Goal: Task Accomplishment & Management: Use online tool/utility

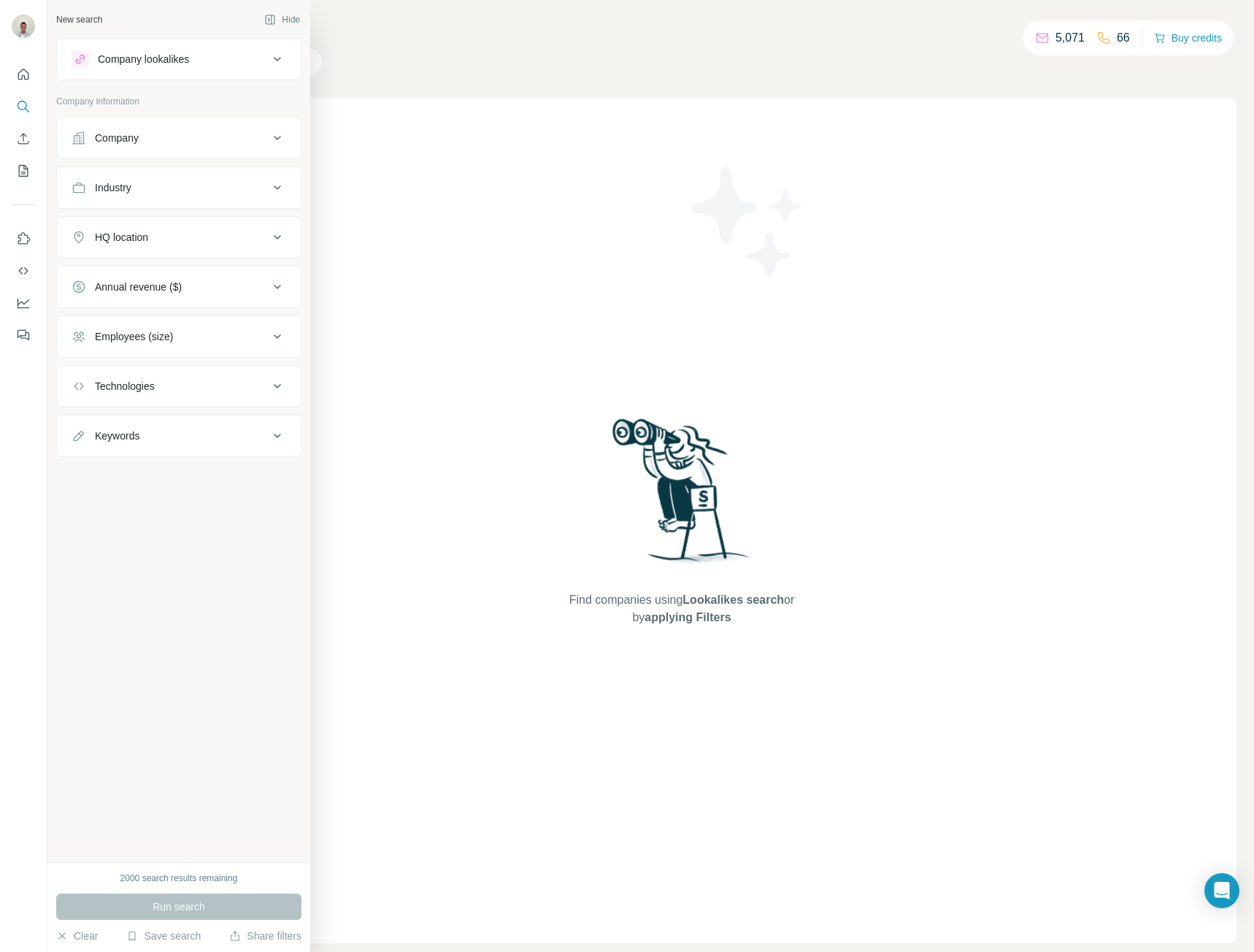
click at [187, 131] on div "Company" at bounding box center [171, 137] width 197 height 14
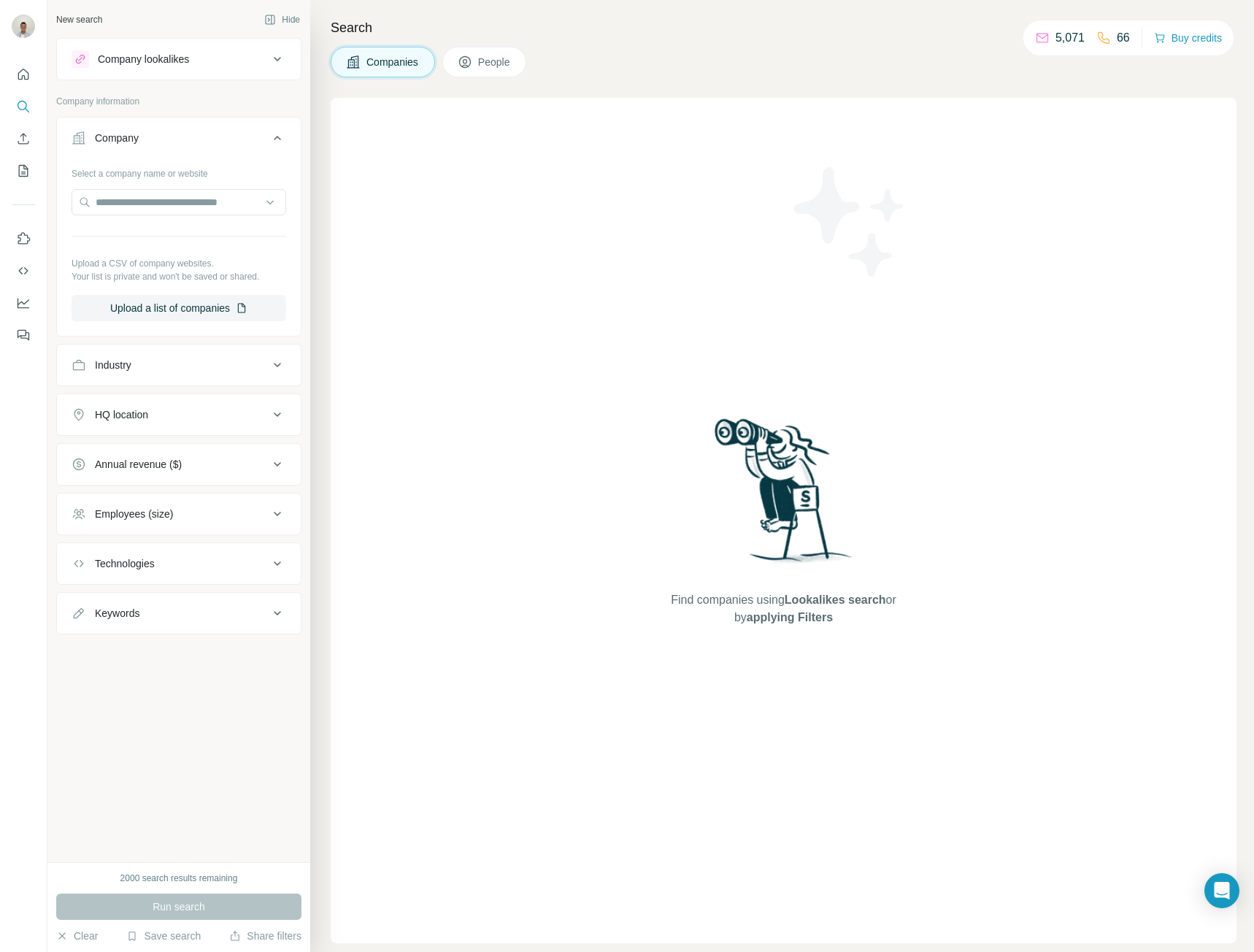
click at [192, 360] on div "Industry" at bounding box center [171, 365] width 197 height 14
click at [187, 399] on input at bounding box center [171, 401] width 181 height 16
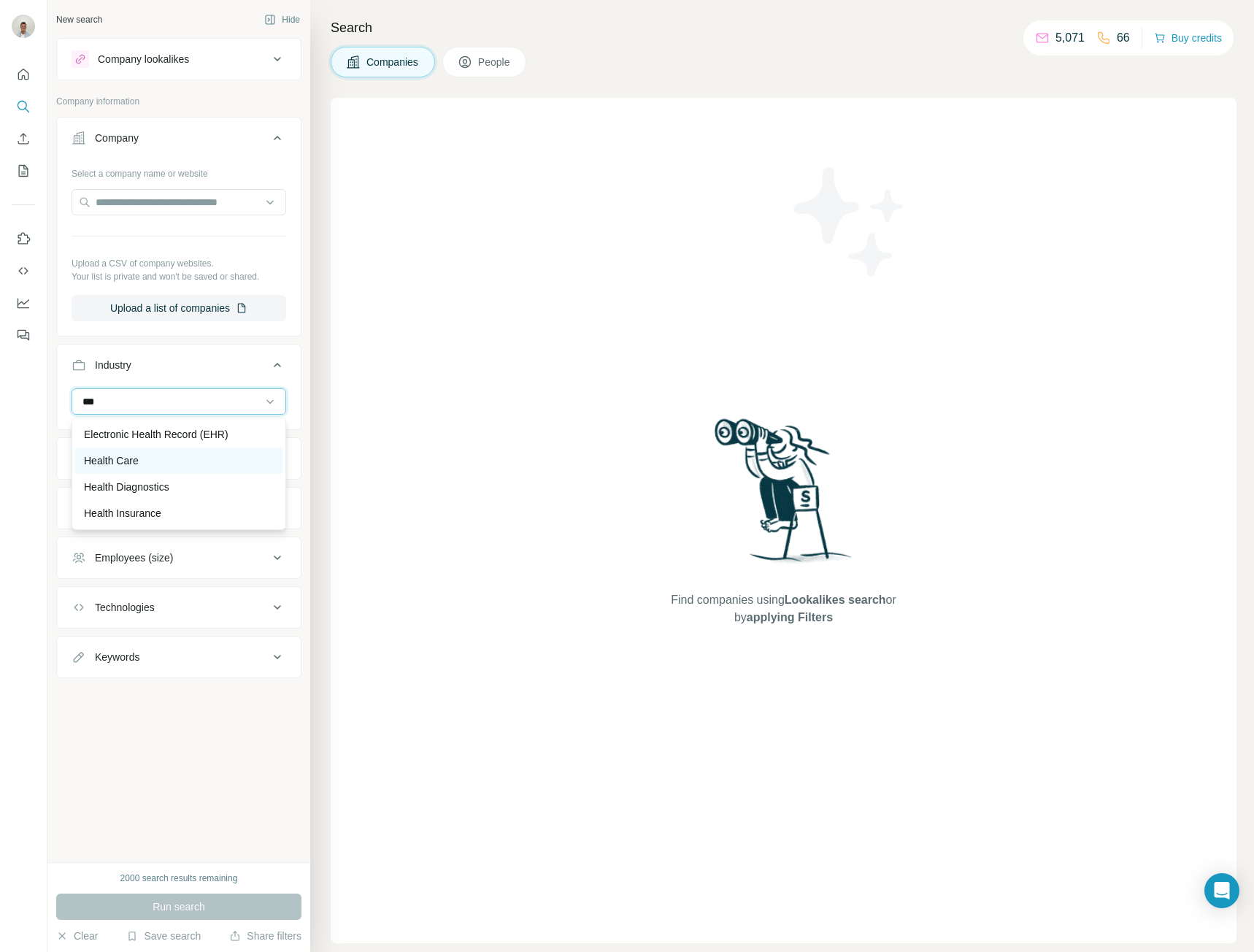
type input "***"
click at [182, 455] on div "Health Care" at bounding box center [178, 460] width 190 height 14
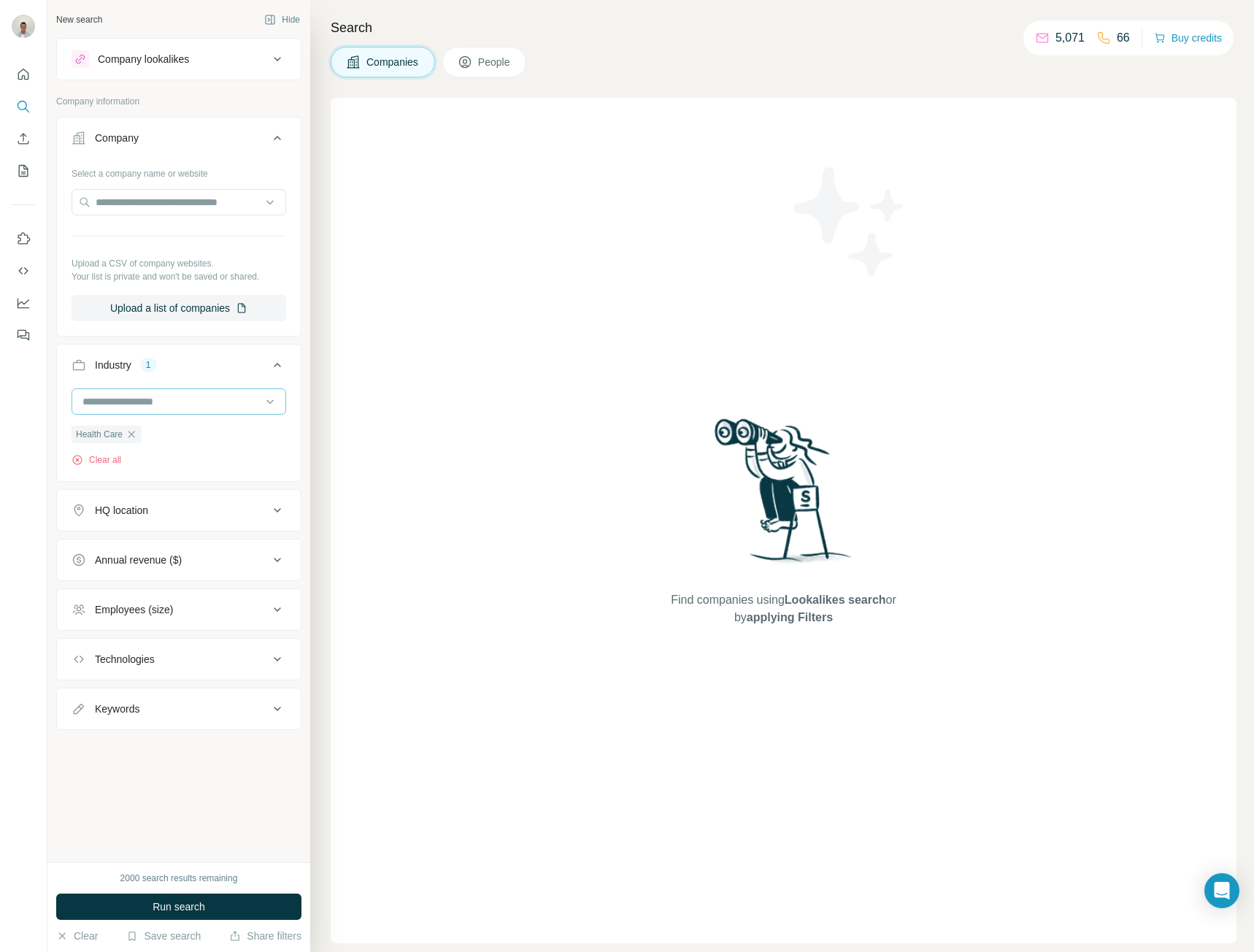
click at [175, 400] on input at bounding box center [171, 401] width 181 height 16
click at [169, 399] on input at bounding box center [171, 401] width 181 height 16
type input "*"
type input "***"
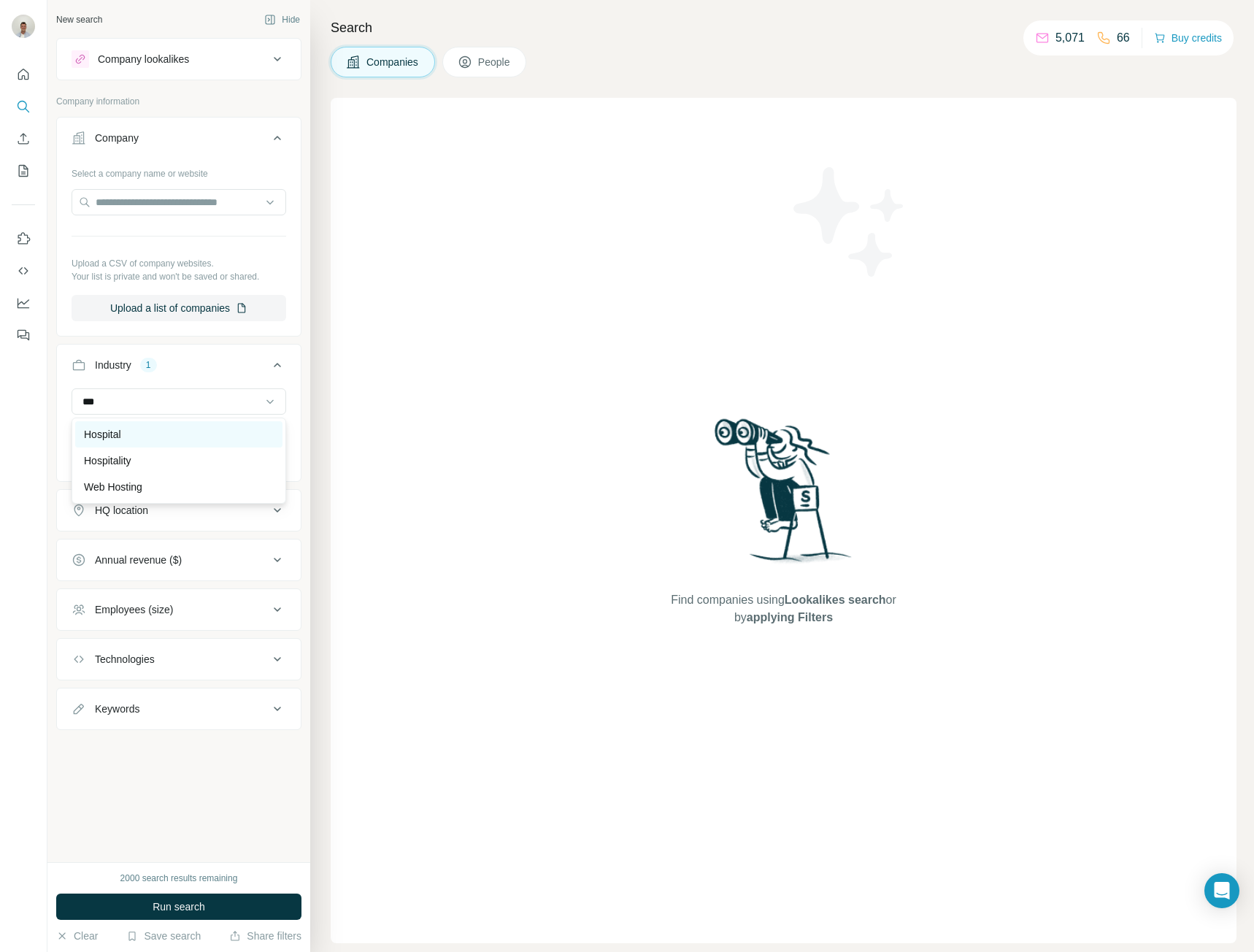
click at [97, 440] on p "Hospital" at bounding box center [102, 434] width 38 height 14
click at [212, 400] on input at bounding box center [171, 401] width 181 height 16
click at [158, 400] on input at bounding box center [171, 401] width 181 height 16
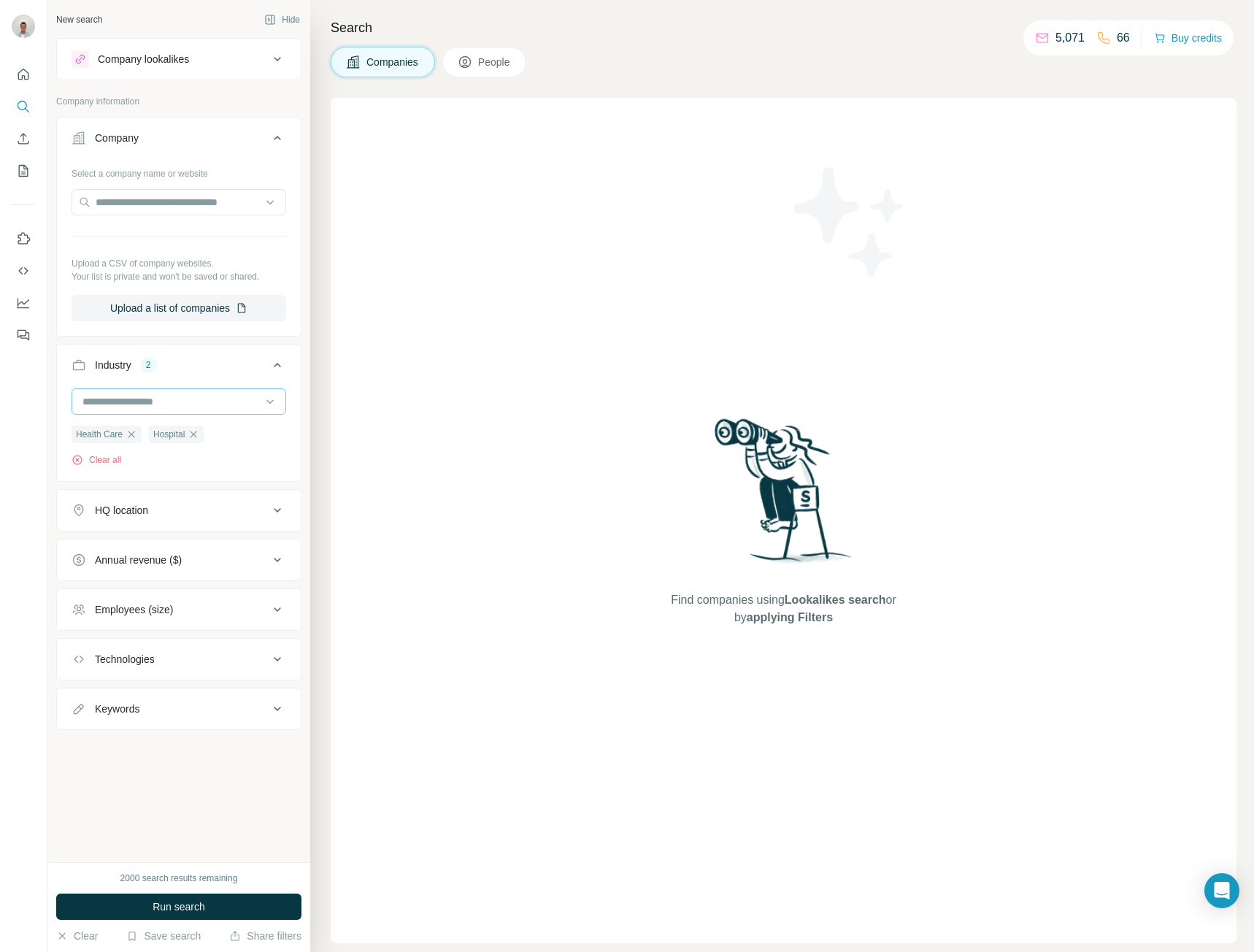
click at [158, 400] on input at bounding box center [171, 401] width 181 height 16
type input "****"
click at [141, 429] on p "Government" at bounding box center [111, 434] width 56 height 14
click at [187, 518] on div "HQ location" at bounding box center [171, 509] width 197 height 14
click at [170, 560] on input "text" at bounding box center [179, 546] width 215 height 26
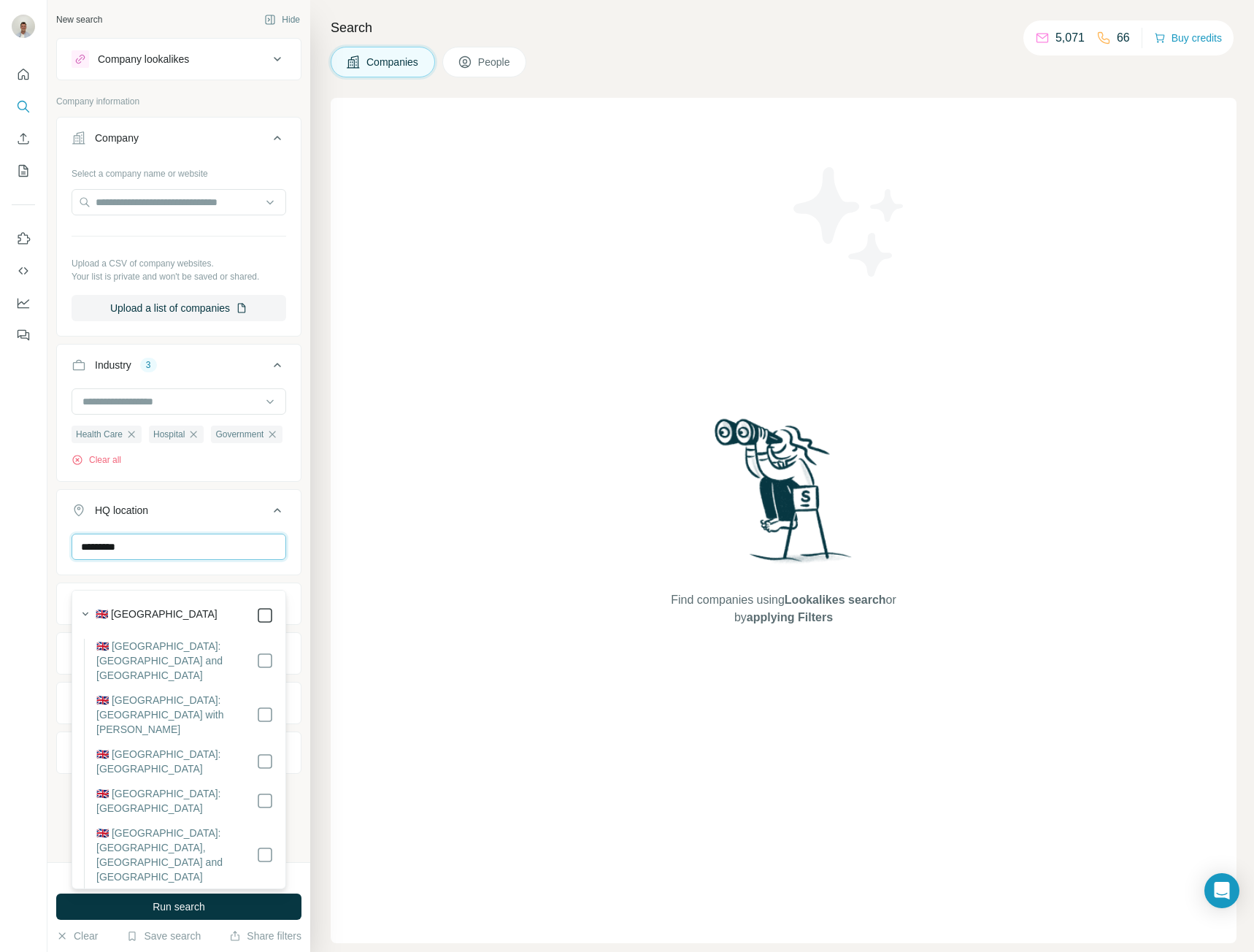
type input "*********"
click at [289, 509] on ul "Company Select a company name or website Upload a CSV of company websites. Your…" at bounding box center [178, 471] width 245 height 709
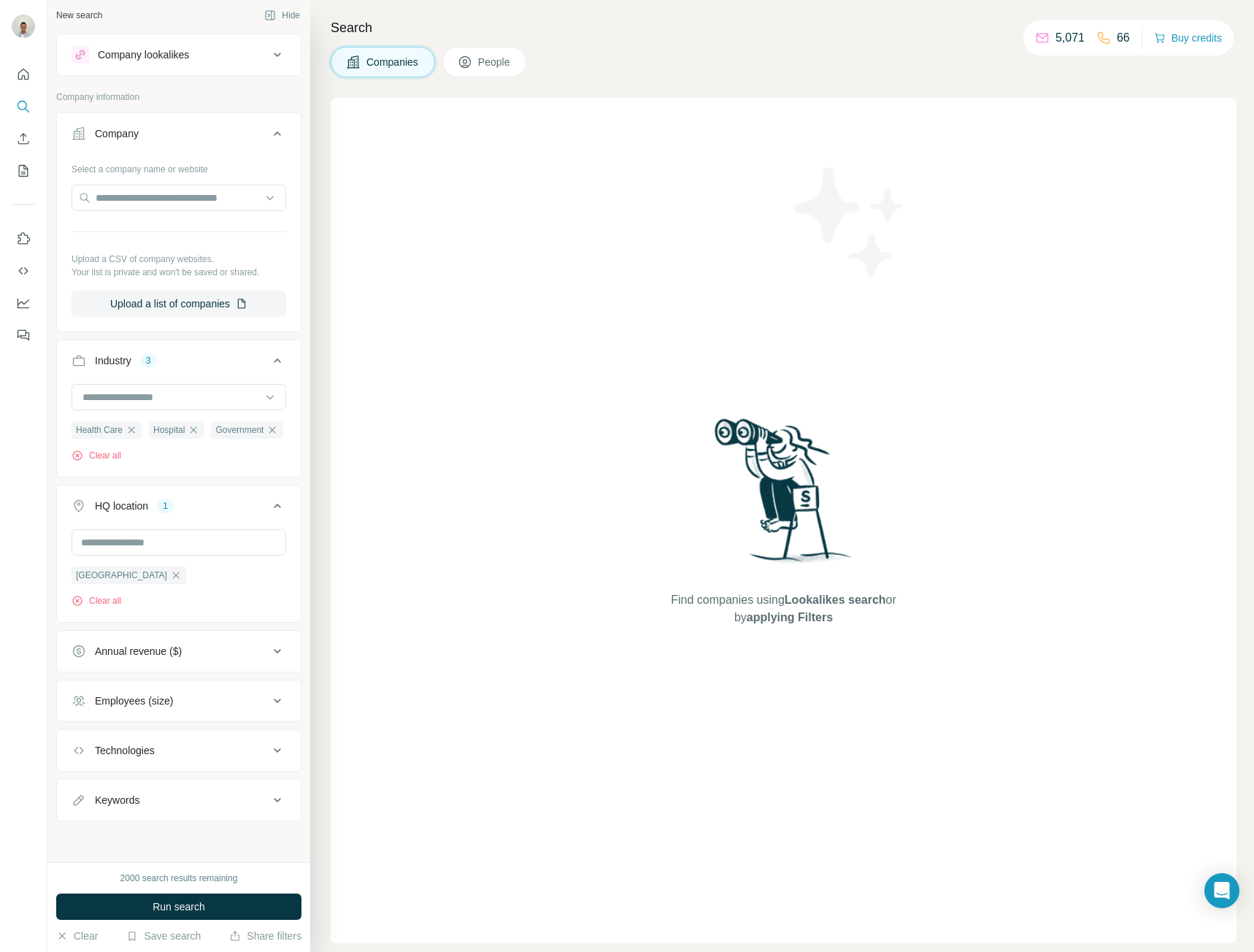
scroll to position [32, 0]
click at [192, 643] on button "Annual revenue ($)" at bounding box center [179, 652] width 244 height 35
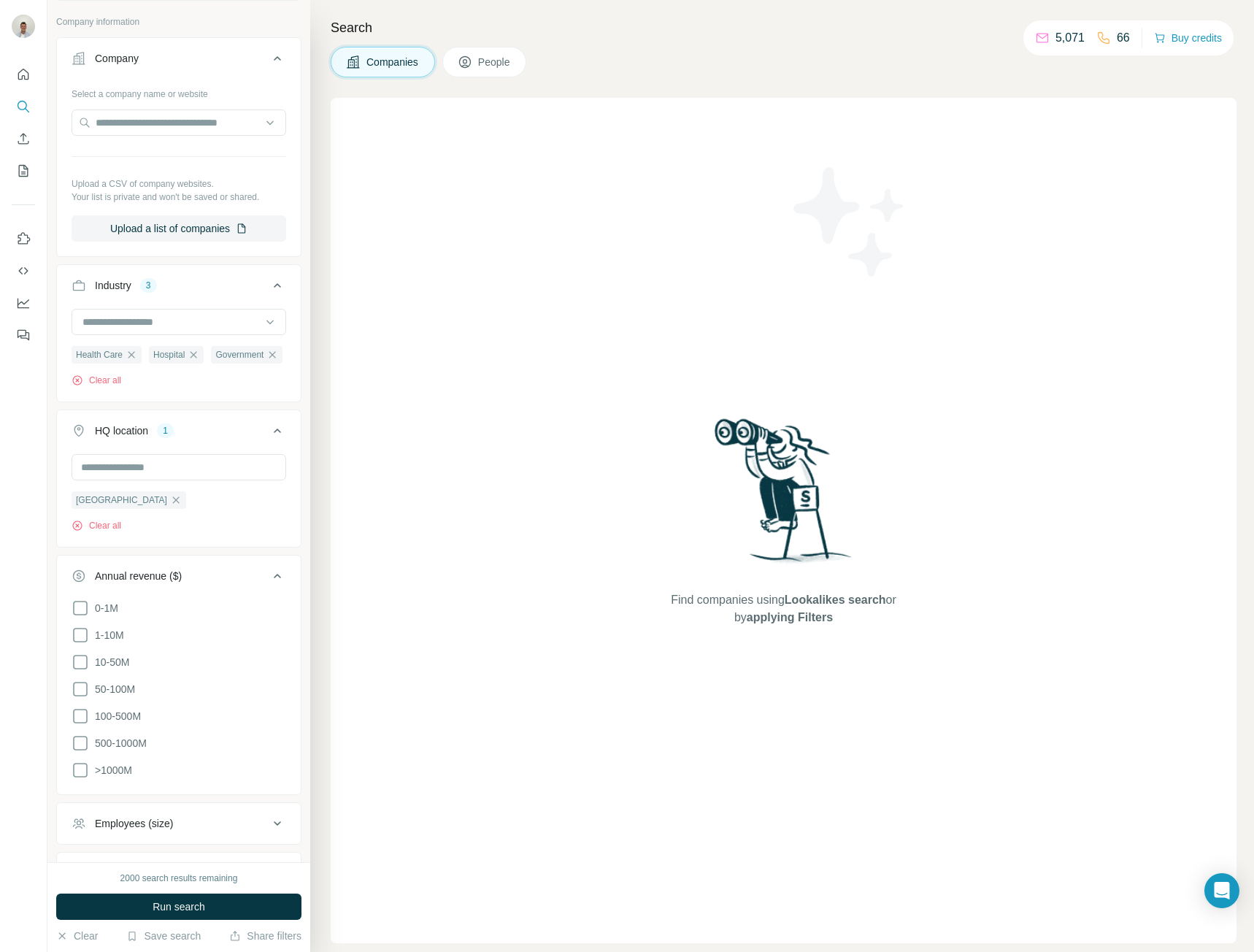
scroll to position [105, 0]
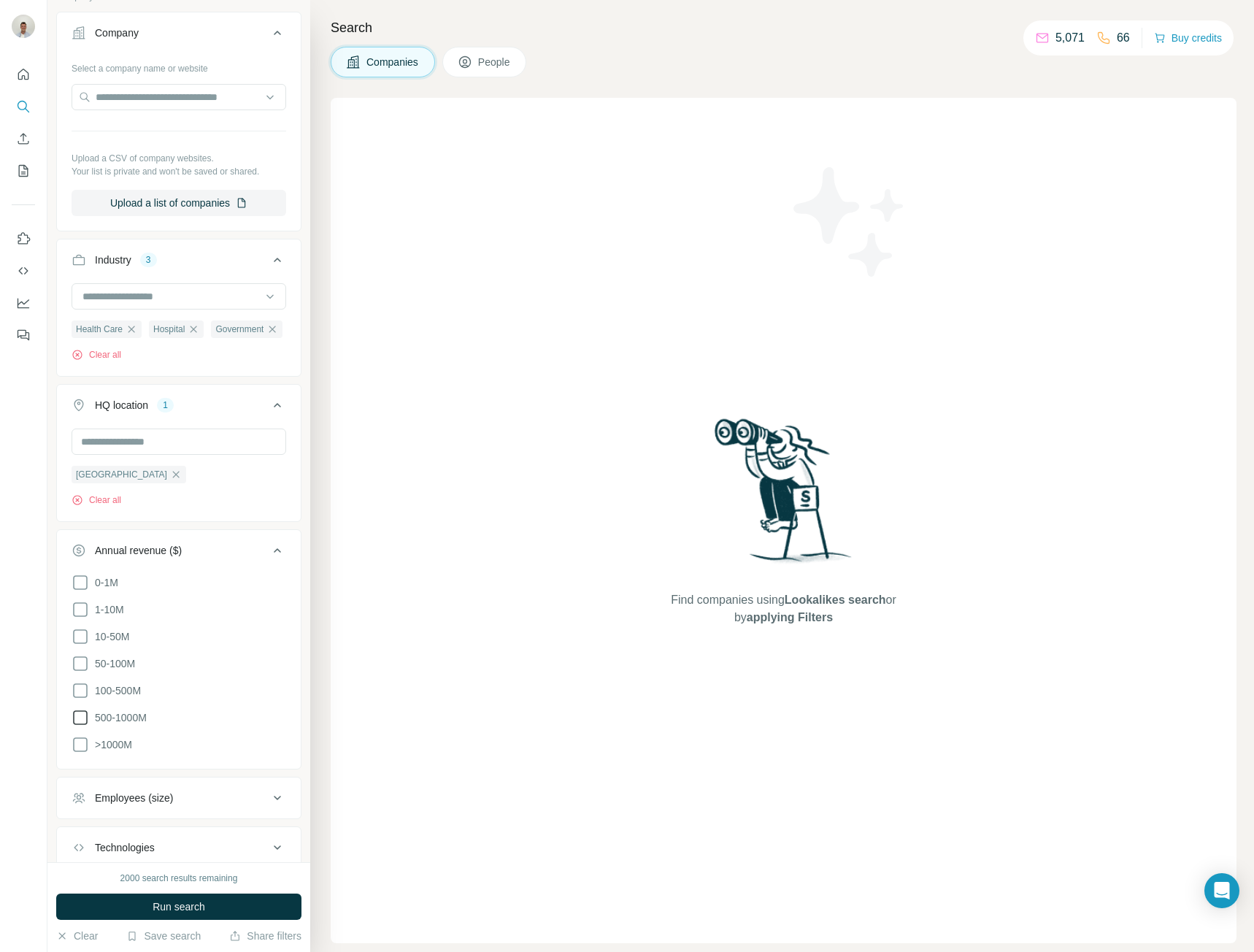
click at [75, 726] on icon at bounding box center [80, 717] width 18 height 18
click at [79, 754] on icon at bounding box center [80, 745] width 18 height 18
click at [78, 699] on icon at bounding box center [80, 690] width 18 height 18
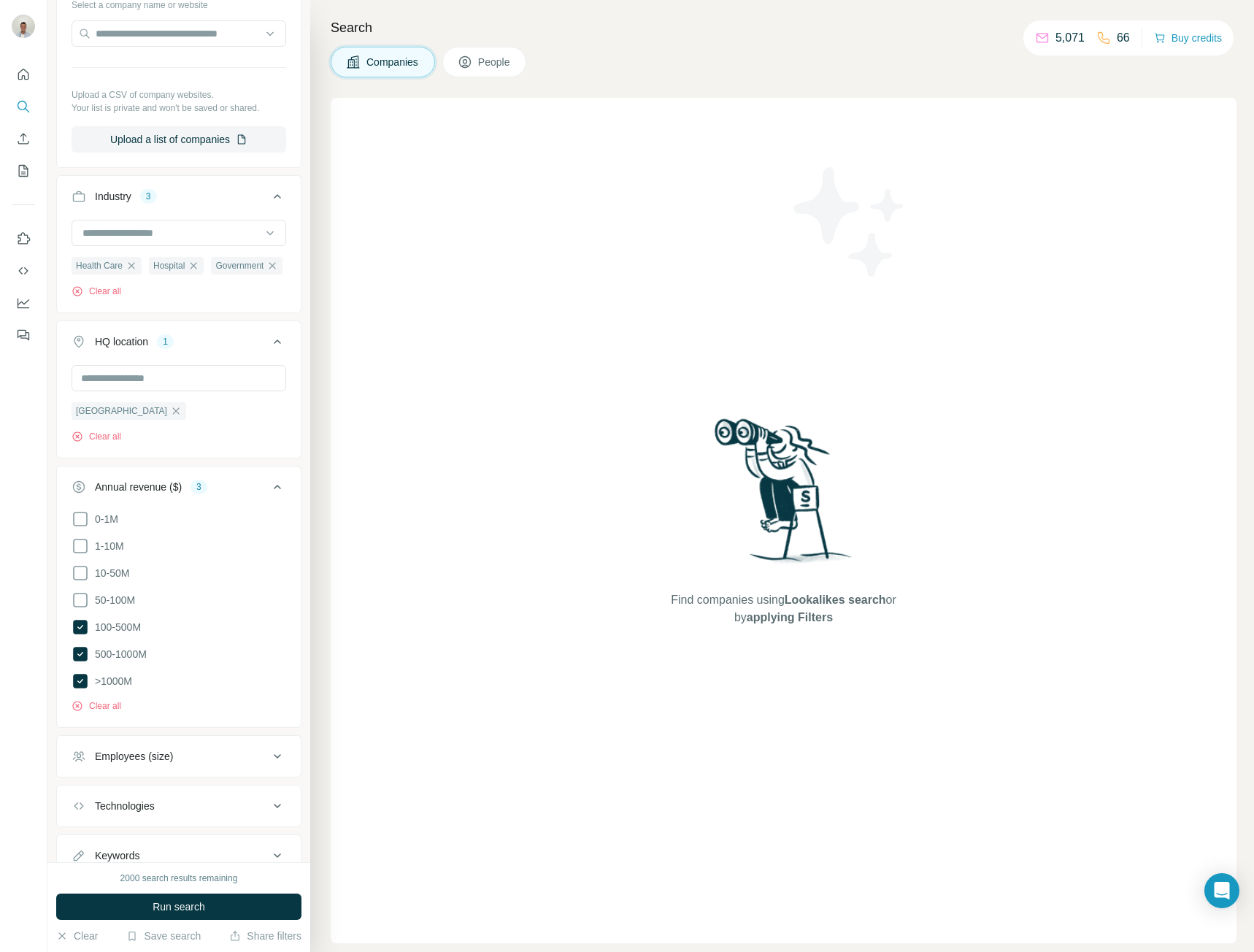
scroll to position [247, 0]
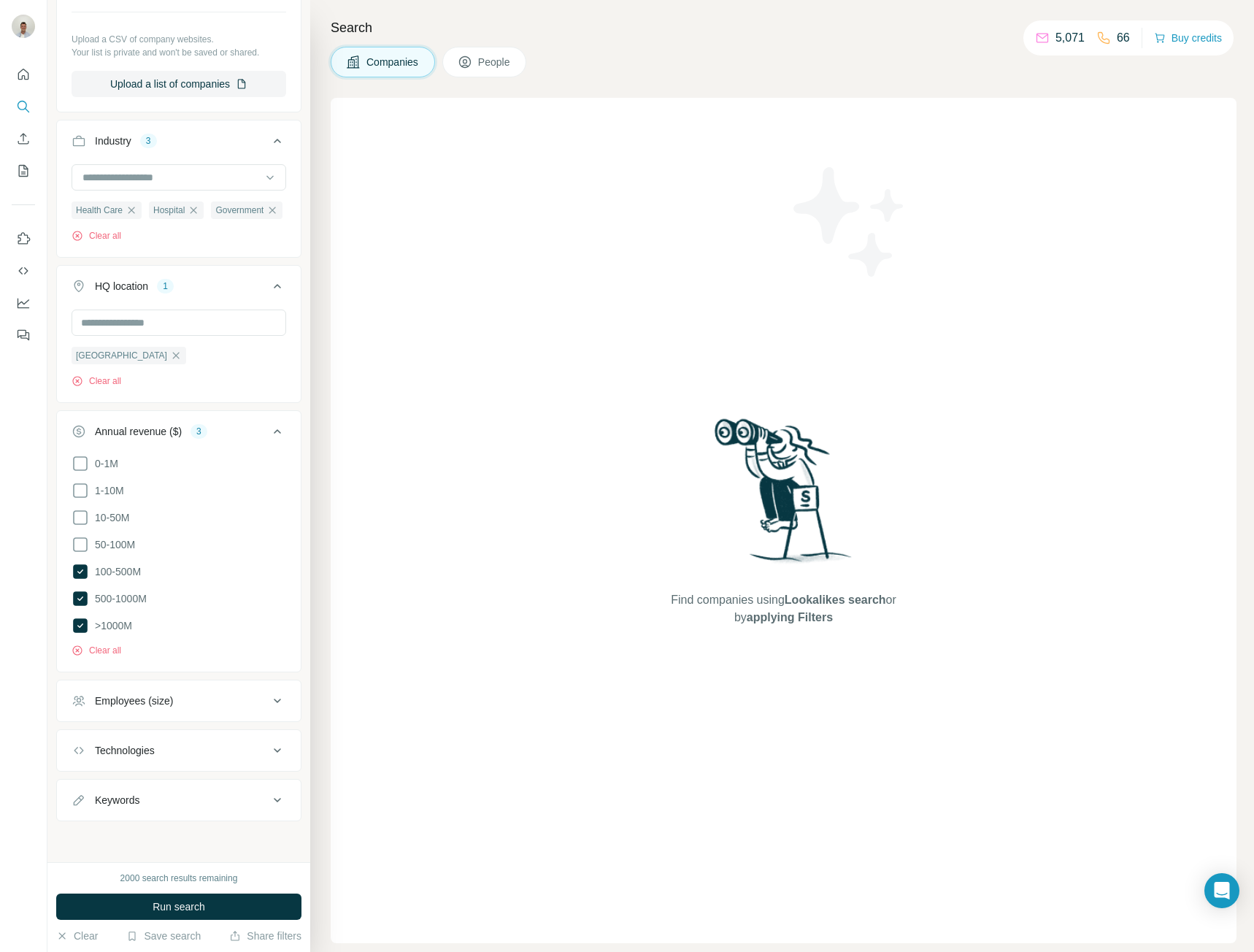
click at [208, 697] on div "Employees (size)" at bounding box center [171, 700] width 197 height 14
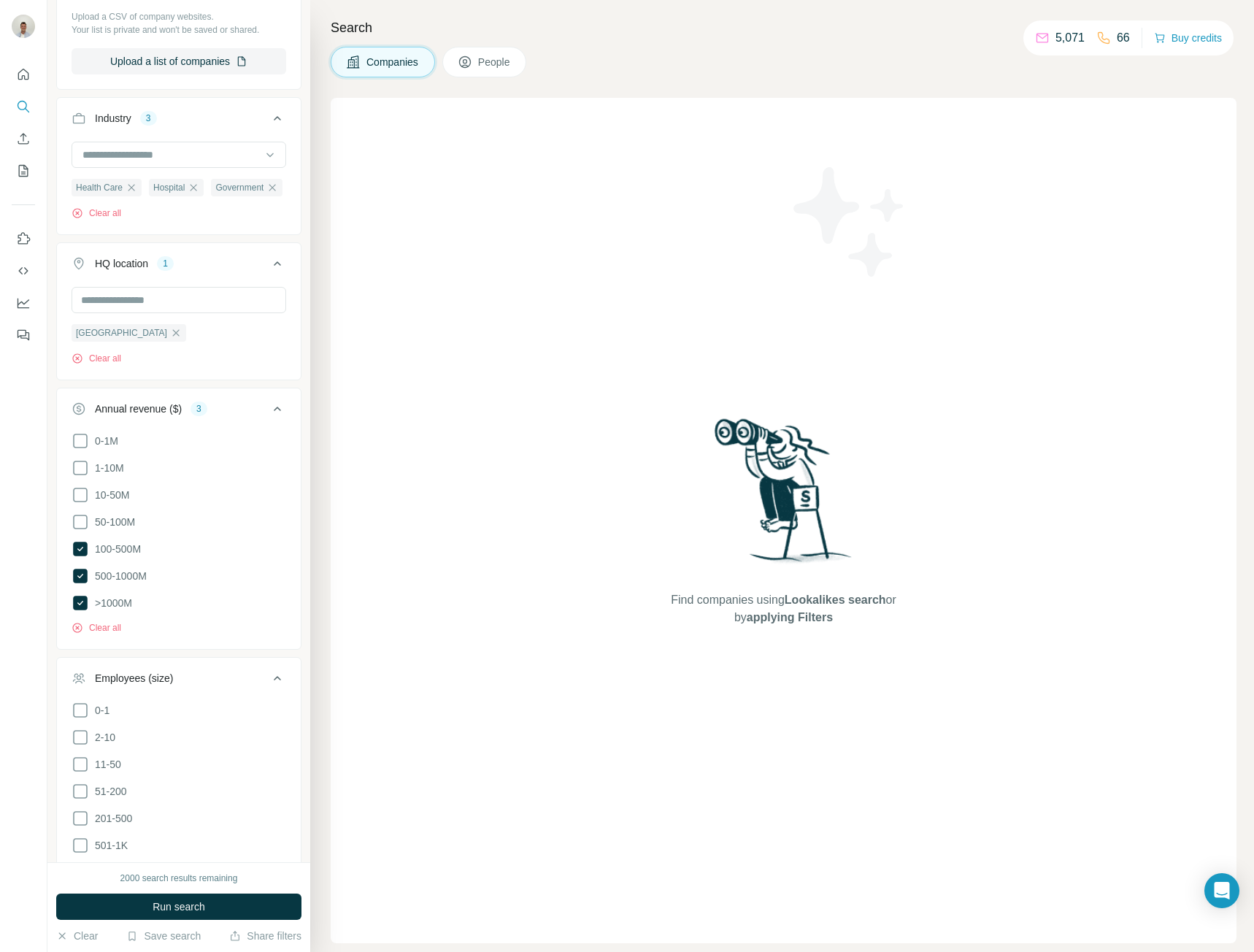
scroll to position [393, 0]
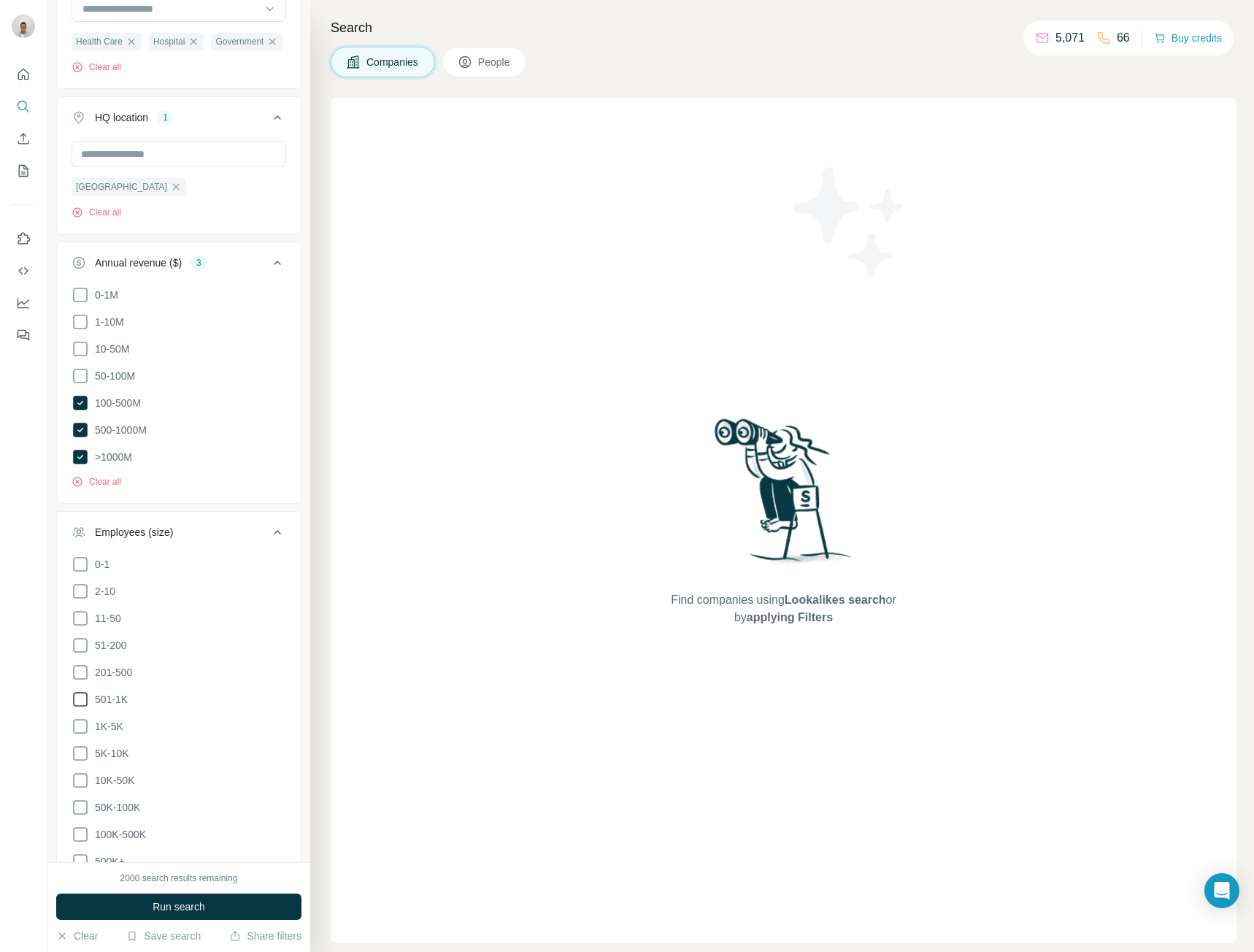
click at [72, 709] on icon at bounding box center [80, 699] width 18 height 18
click at [78, 735] on icon at bounding box center [80, 726] width 18 height 18
click at [77, 762] on icon at bounding box center [80, 753] width 18 height 18
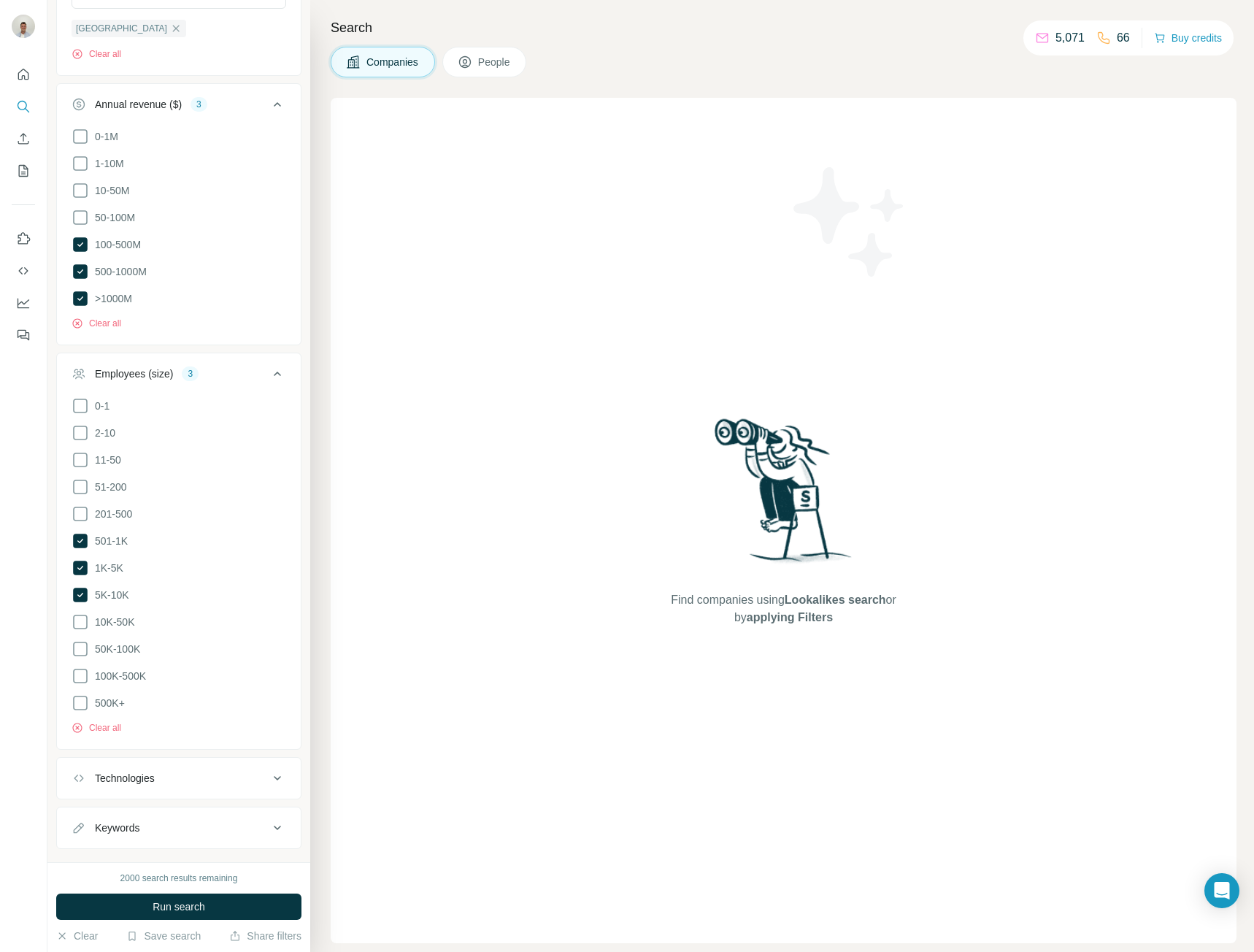
scroll to position [593, 0]
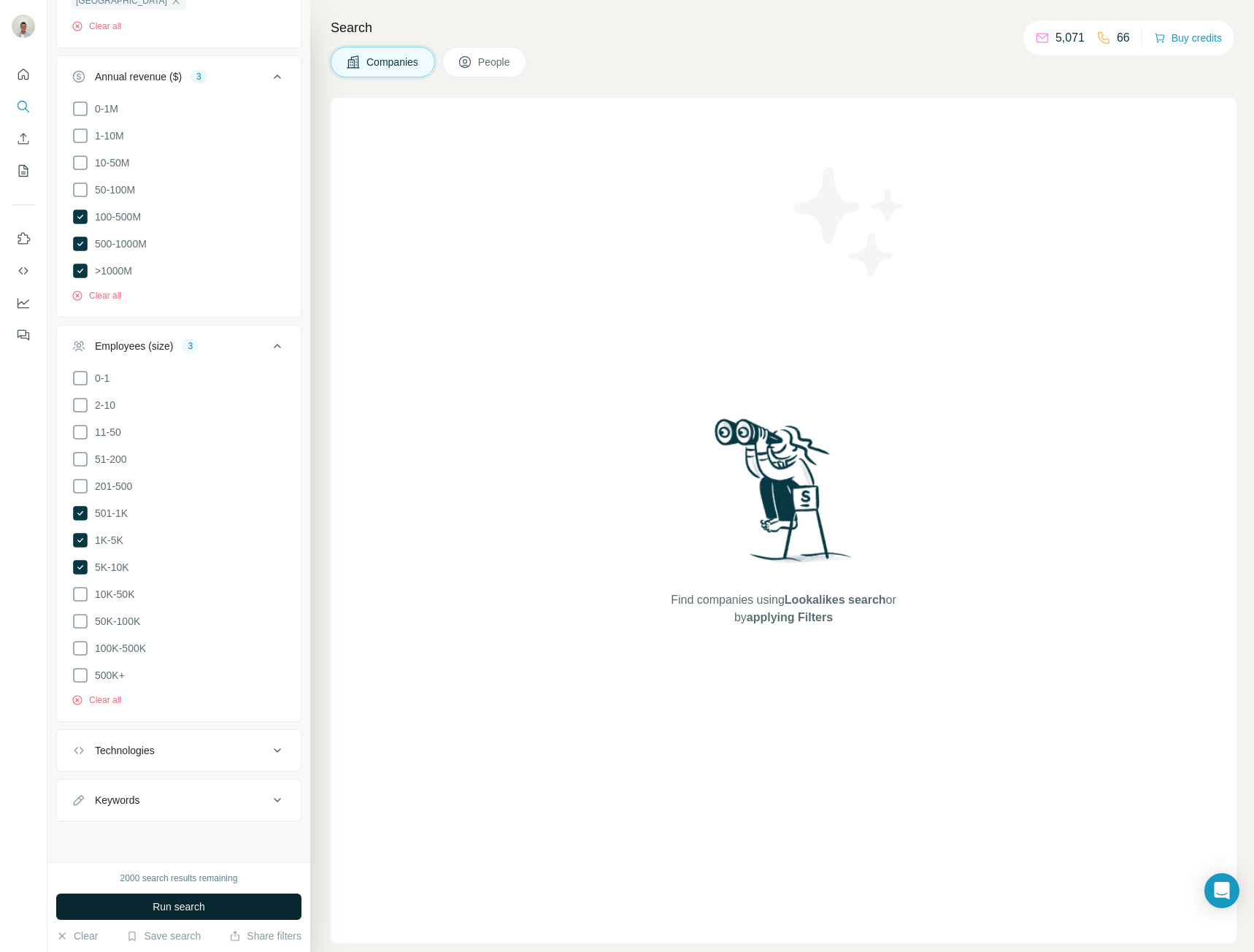
click at [180, 904] on span "Run search" at bounding box center [178, 906] width 53 height 14
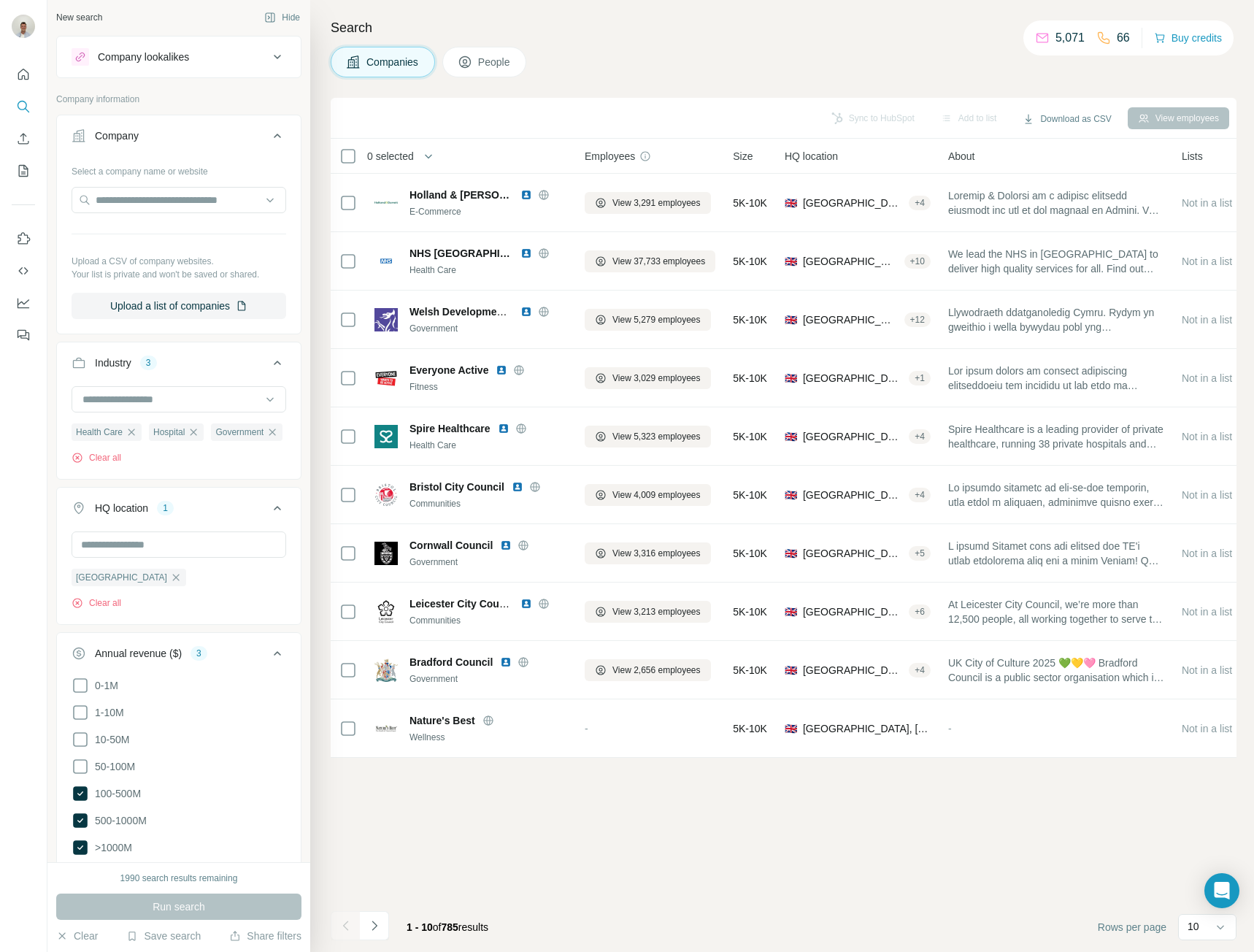
scroll to position [0, 0]
click at [132, 438] on icon "button" at bounding box center [132, 434] width 7 height 7
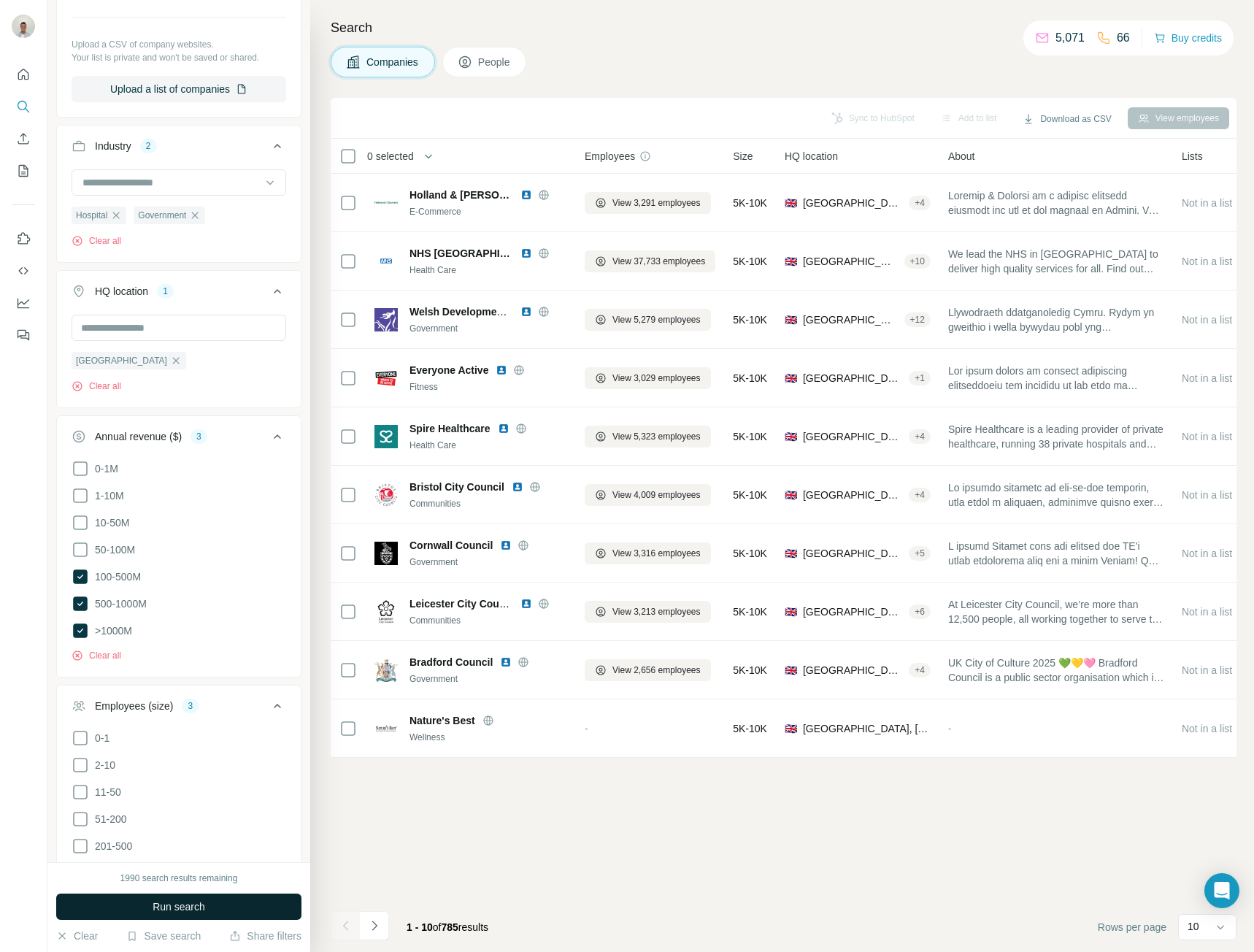
click at [200, 901] on span "Run search" at bounding box center [178, 906] width 53 height 14
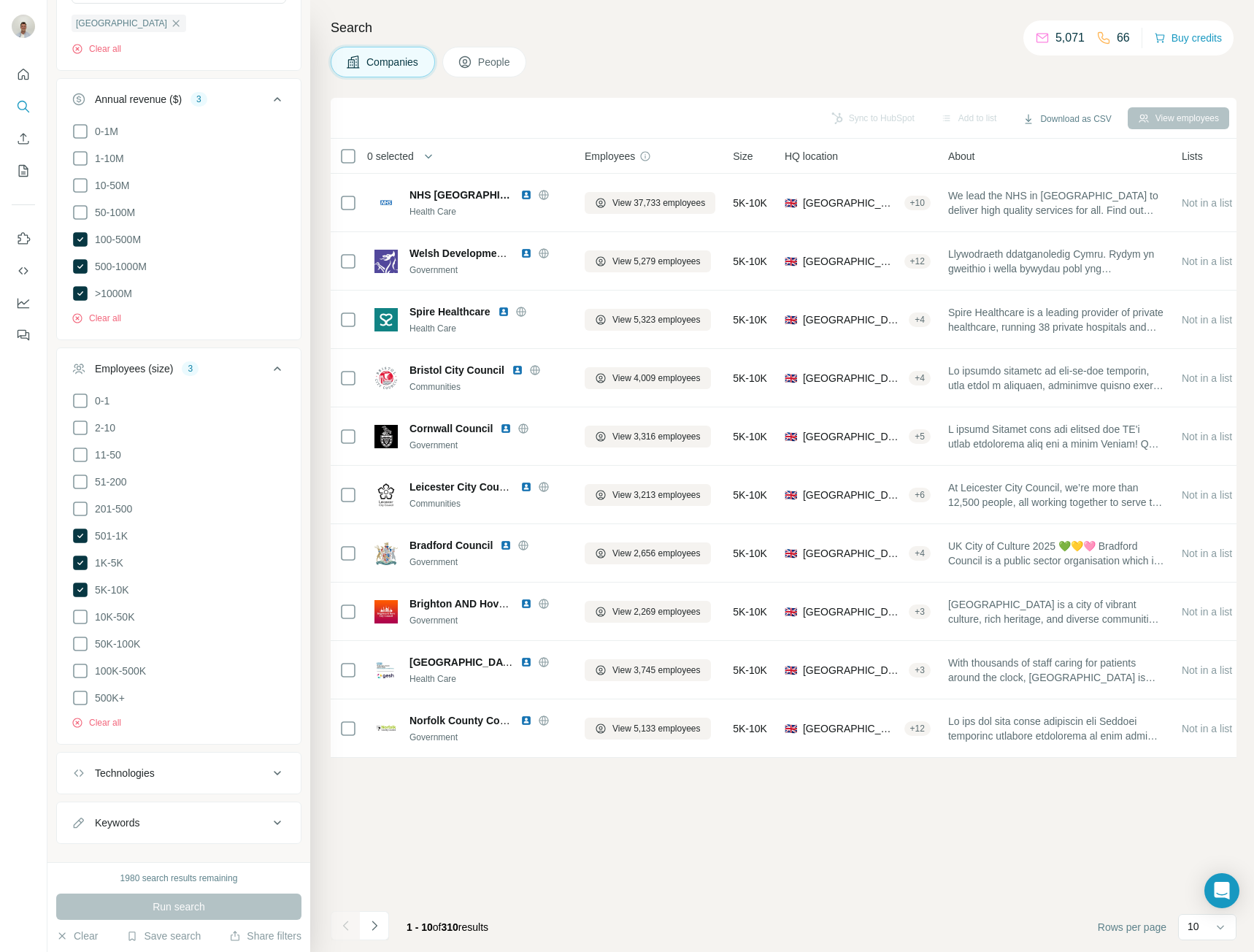
scroll to position [566, 0]
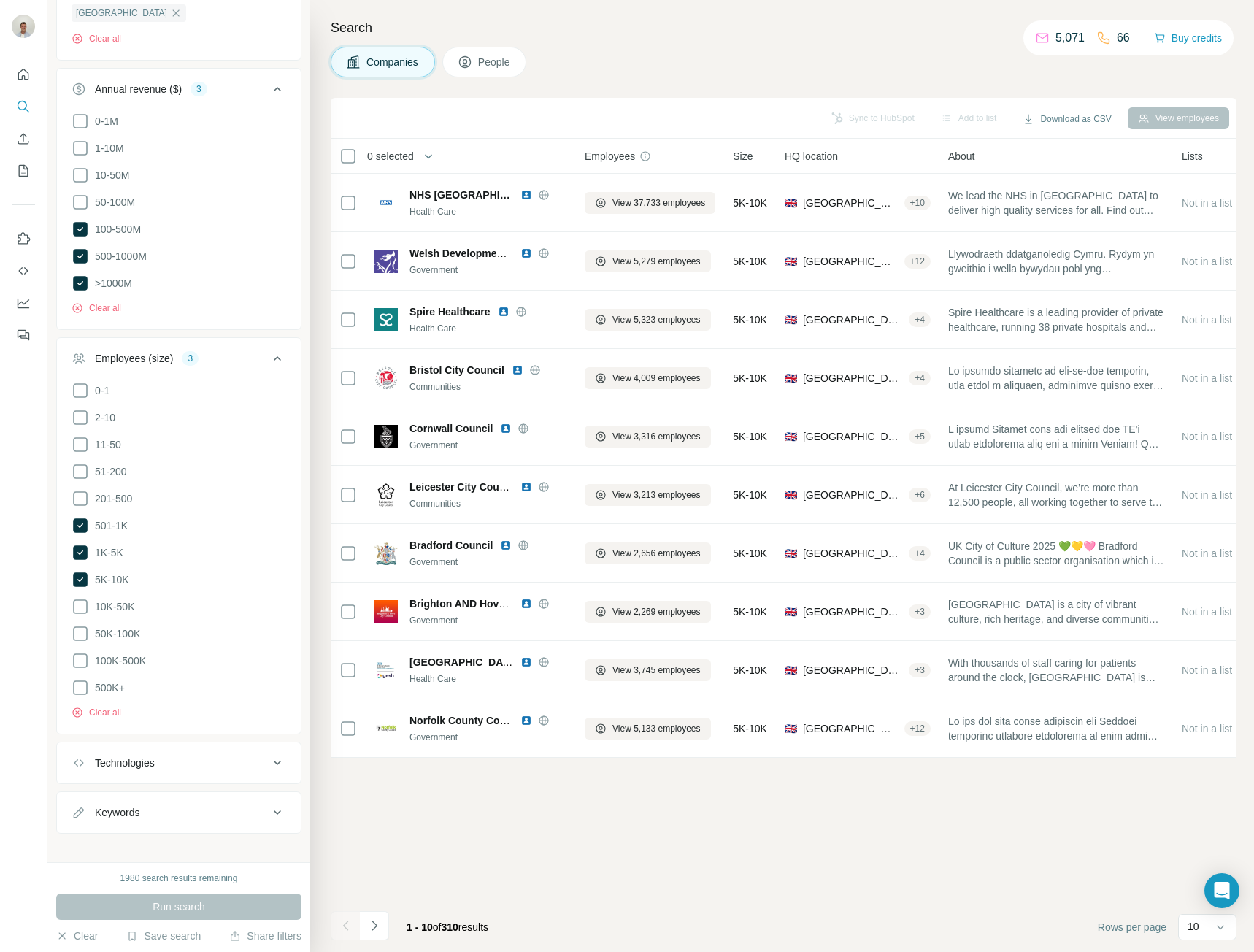
click at [177, 807] on button "Keywords" at bounding box center [179, 812] width 244 height 35
click at [177, 807] on button "Keywords" at bounding box center [179, 815] width 244 height 41
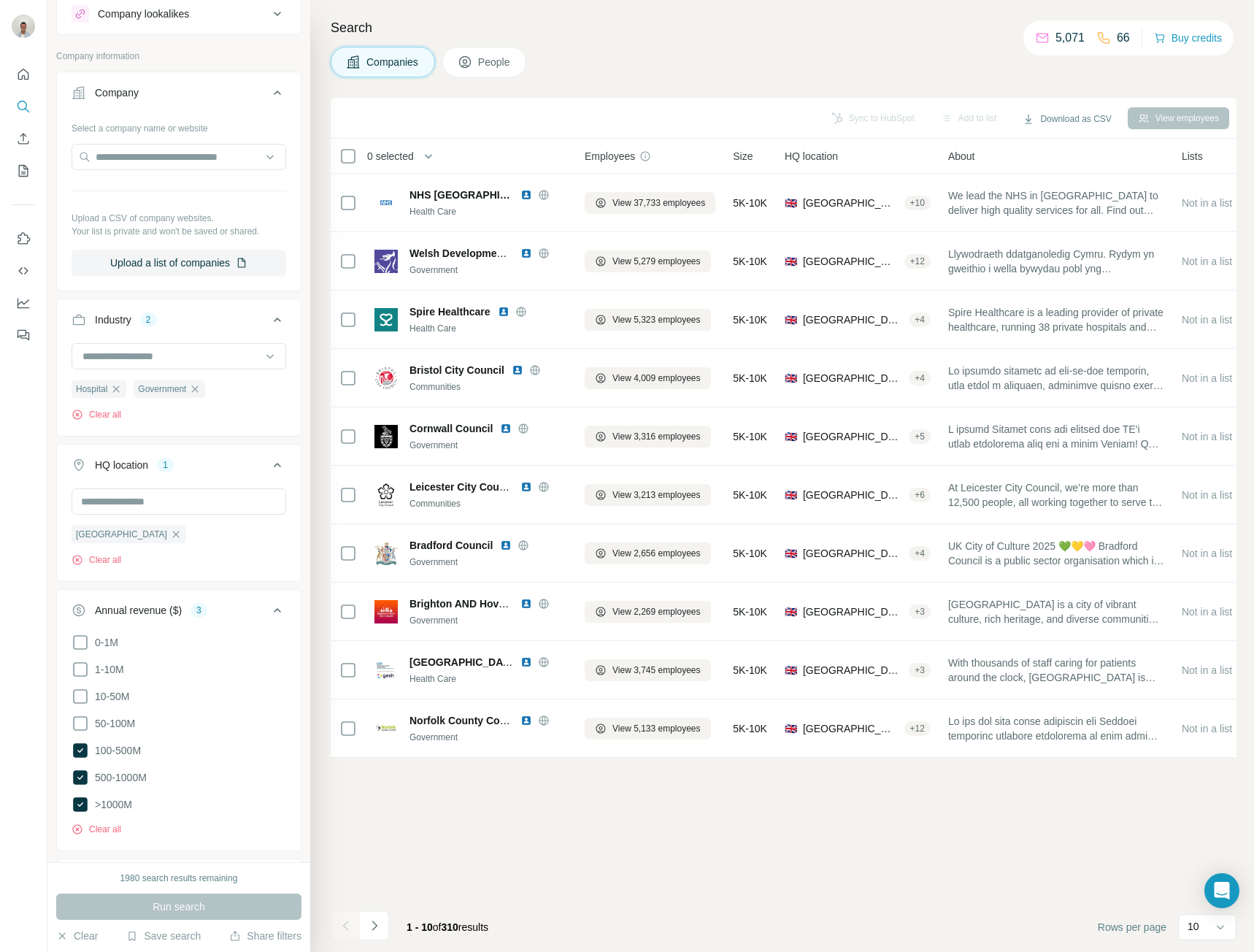
scroll to position [0, 0]
